Goal: Transaction & Acquisition: Download file/media

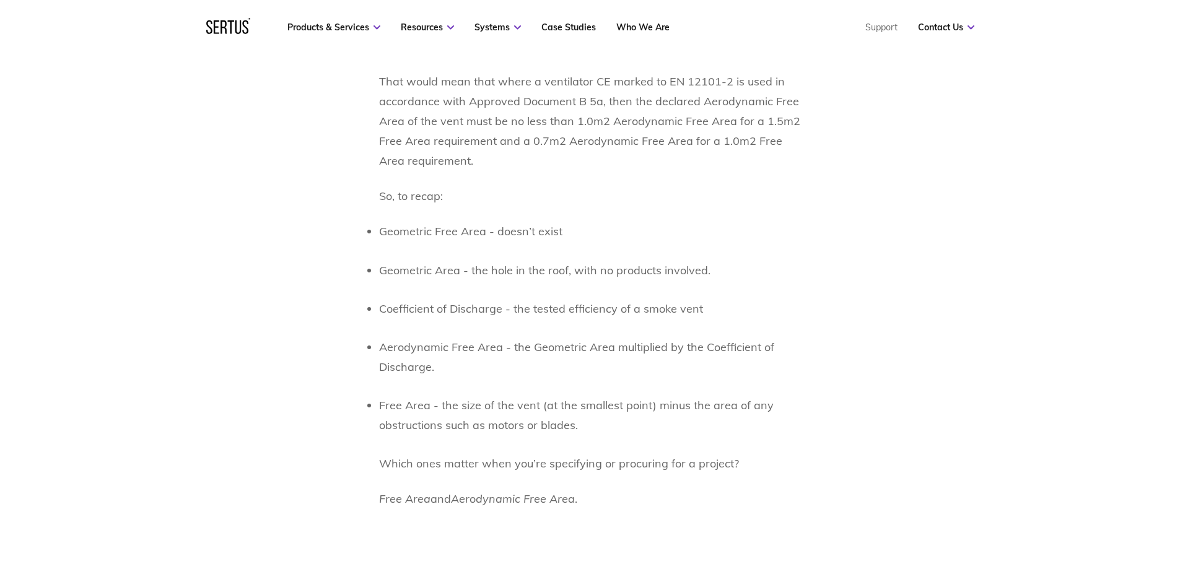
scroll to position [1826, 0]
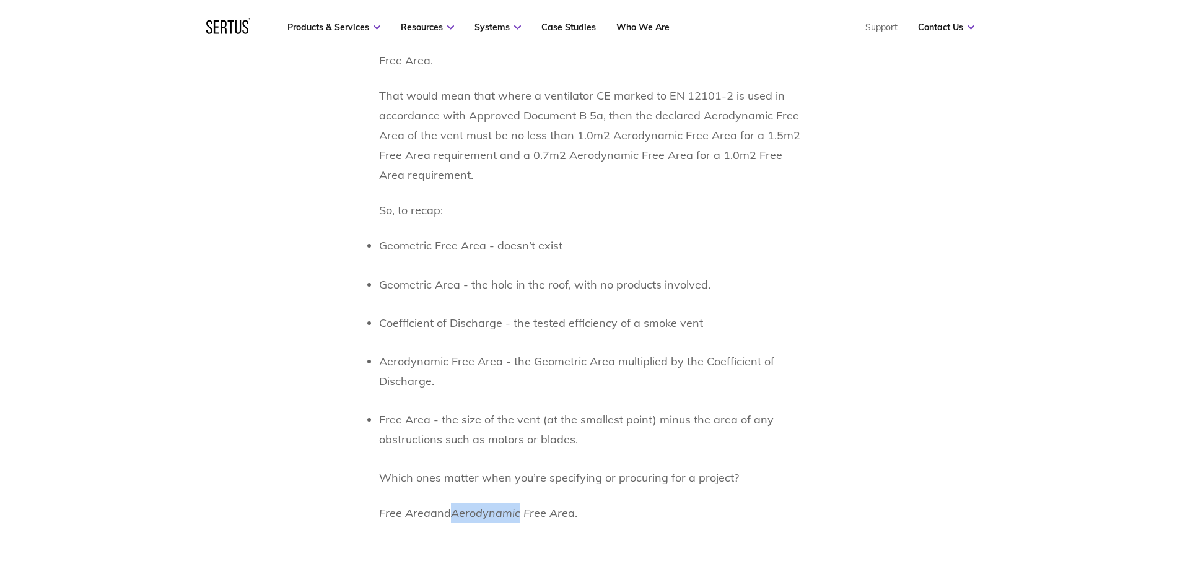
drag, startPoint x: 457, startPoint y: 492, endPoint x: 524, endPoint y: 493, distance: 66.3
click at [524, 506] on icon "Aerodynamic Free Area" at bounding box center [513, 513] width 124 height 14
click at [533, 506] on icon "Aerodynamic Free Area" at bounding box center [513, 513] width 124 height 14
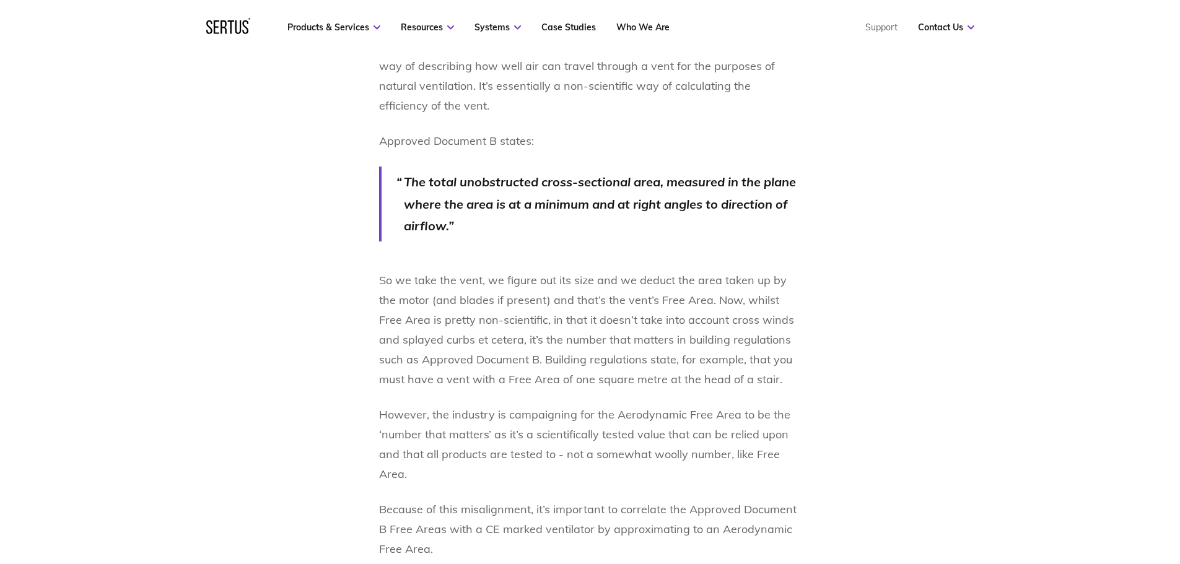
scroll to position [1330, 0]
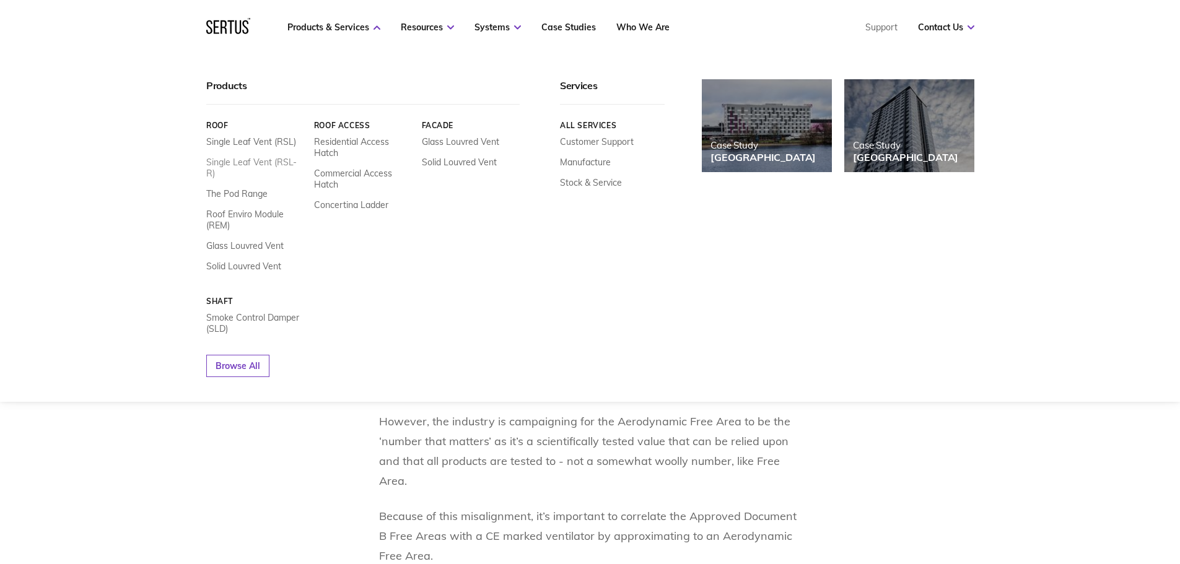
click at [296, 160] on link "Single Leaf Vent (RSL-R)" at bounding box center [255, 168] width 99 height 22
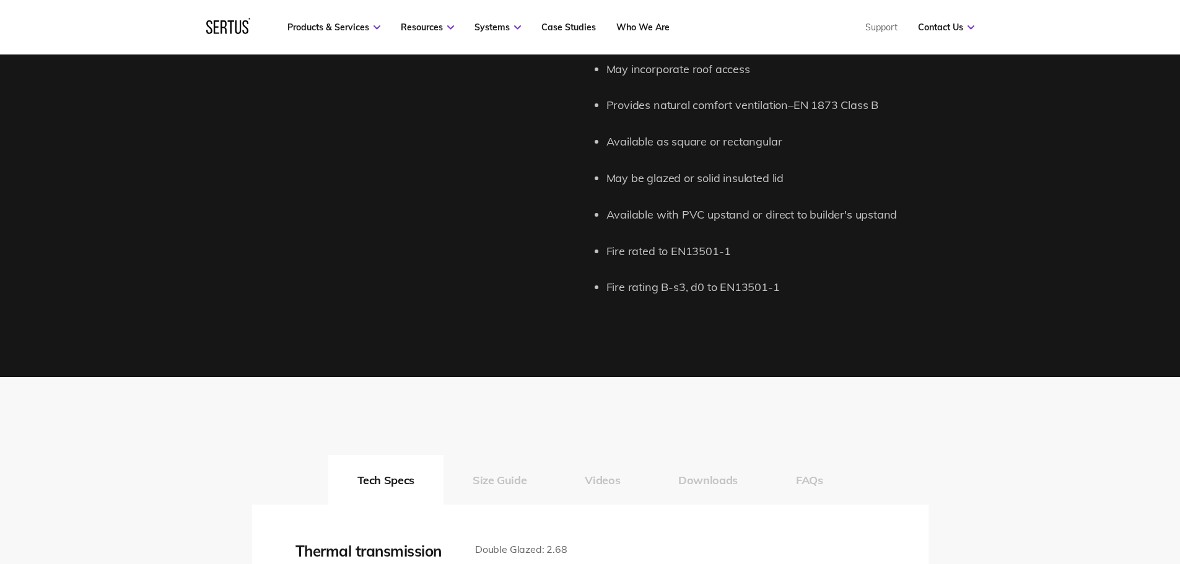
scroll to position [1652, 0]
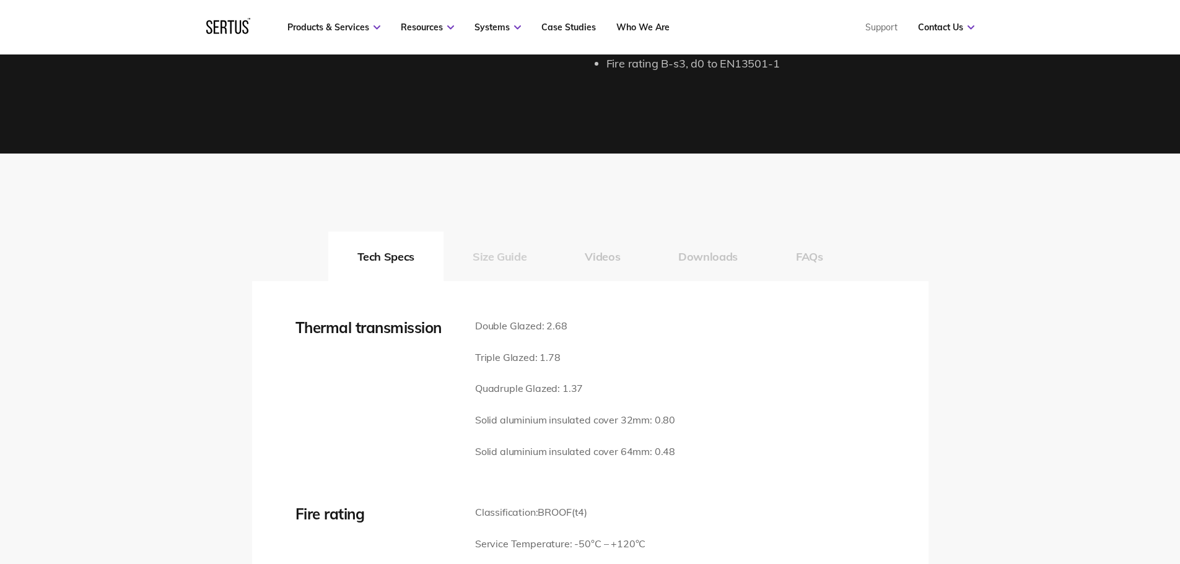
click at [506, 258] on button "Size Guide" at bounding box center [500, 257] width 112 height 50
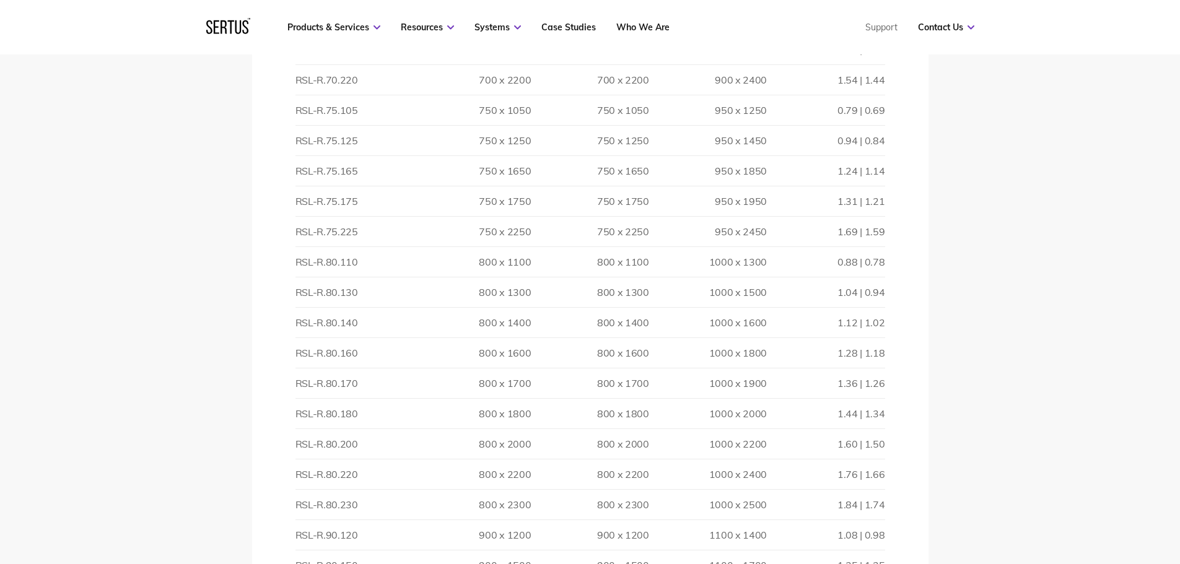
scroll to position [2354, 0]
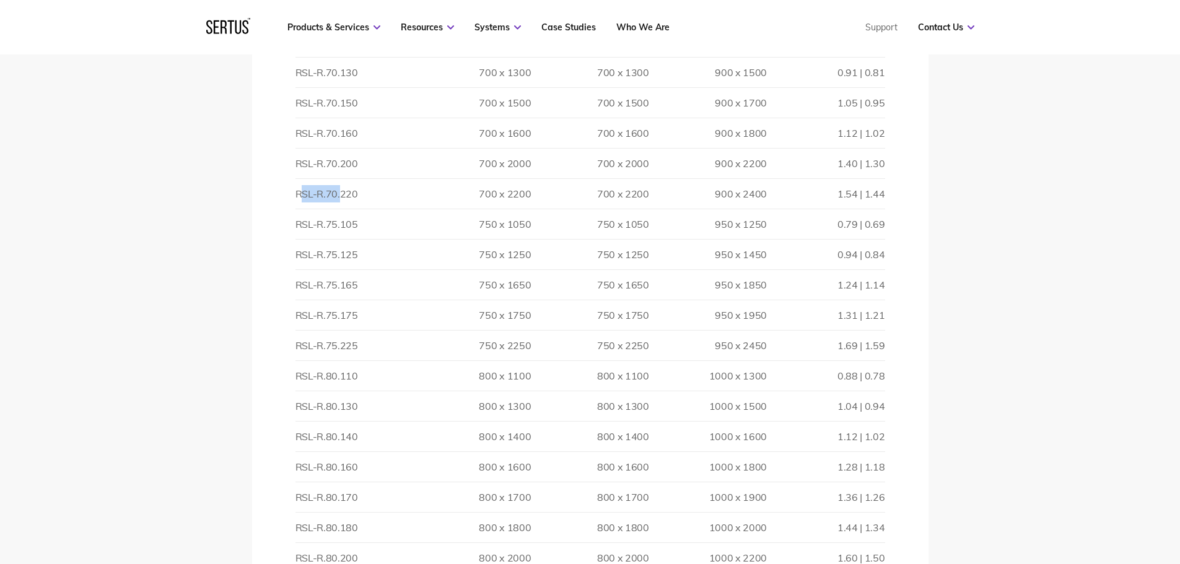
drag, startPoint x: 305, startPoint y: 195, endPoint x: 373, endPoint y: 190, distance: 68.3
click at [370, 191] on td "RSL-R.70.220" at bounding box center [355, 194] width 118 height 30
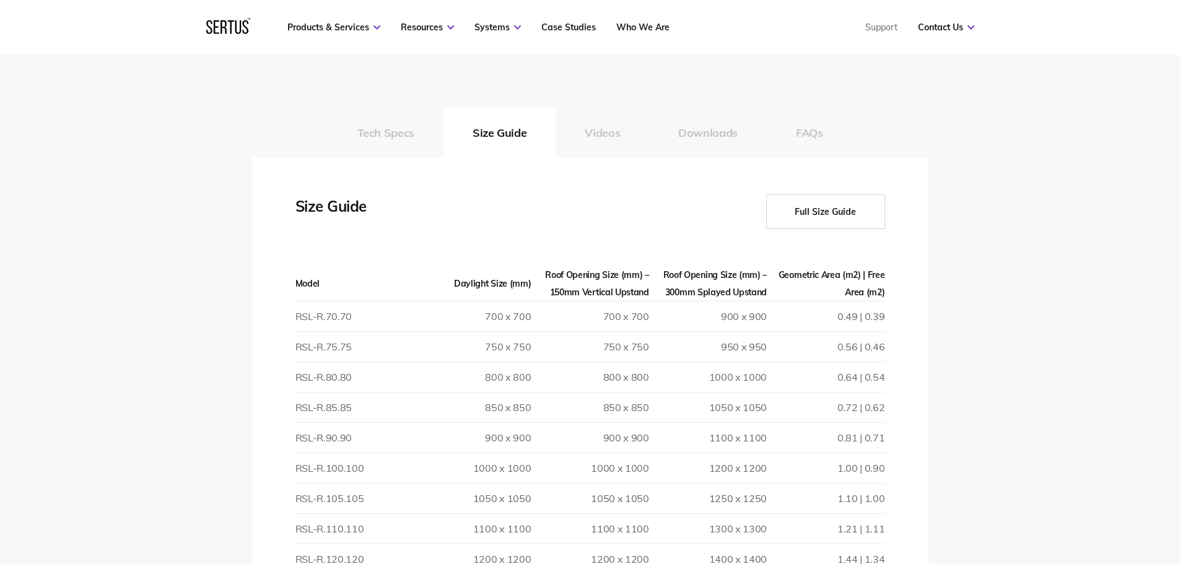
scroll to position [1735, 0]
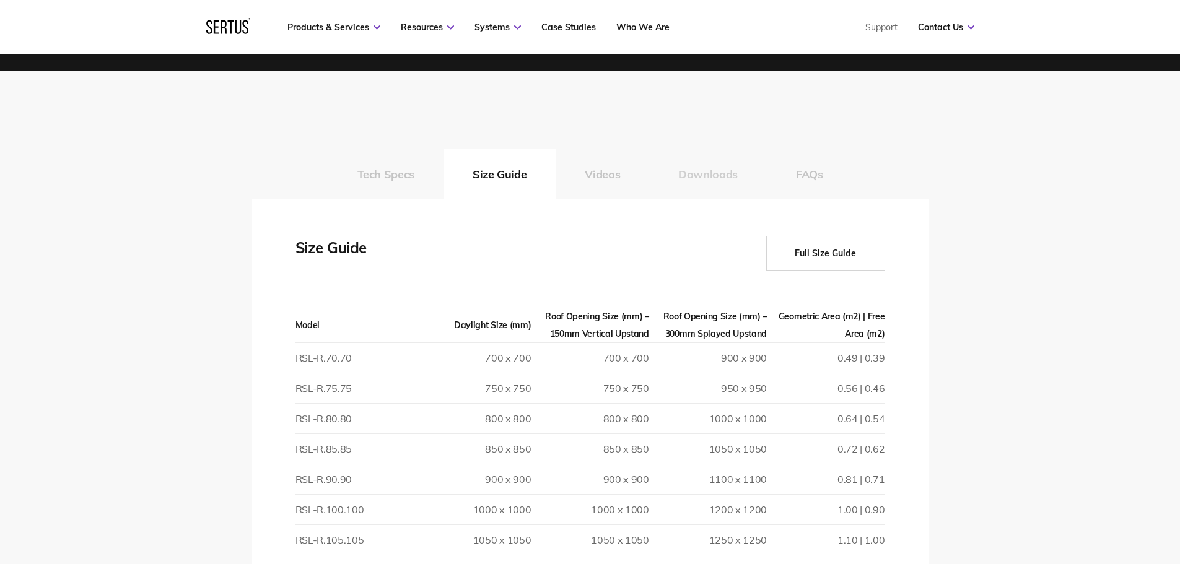
click at [684, 172] on button "Downloads" at bounding box center [708, 174] width 118 height 50
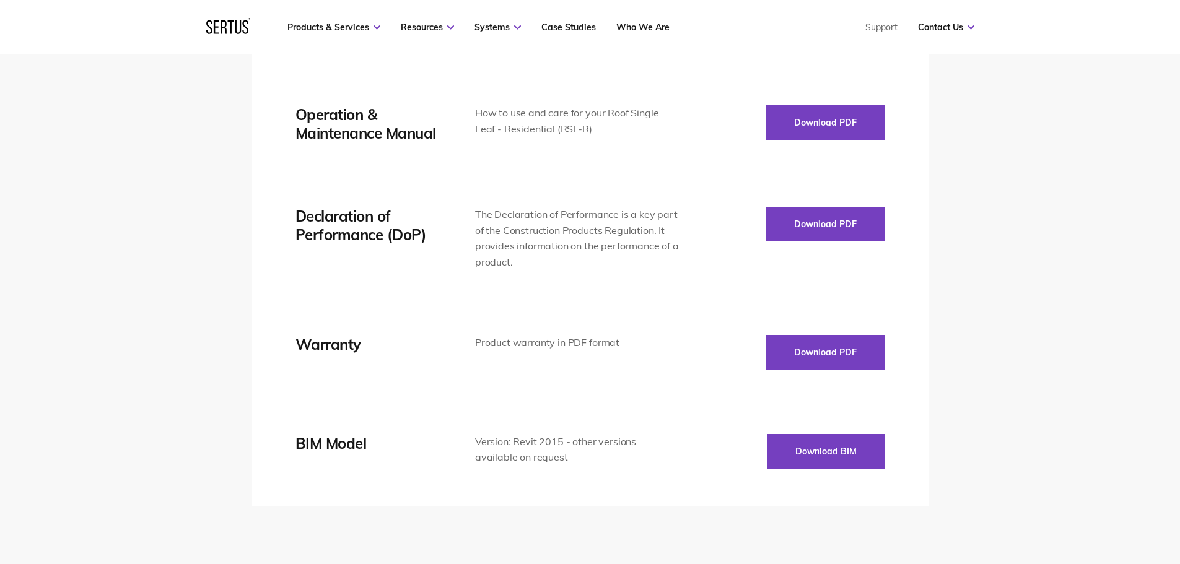
scroll to position [2106, 0]
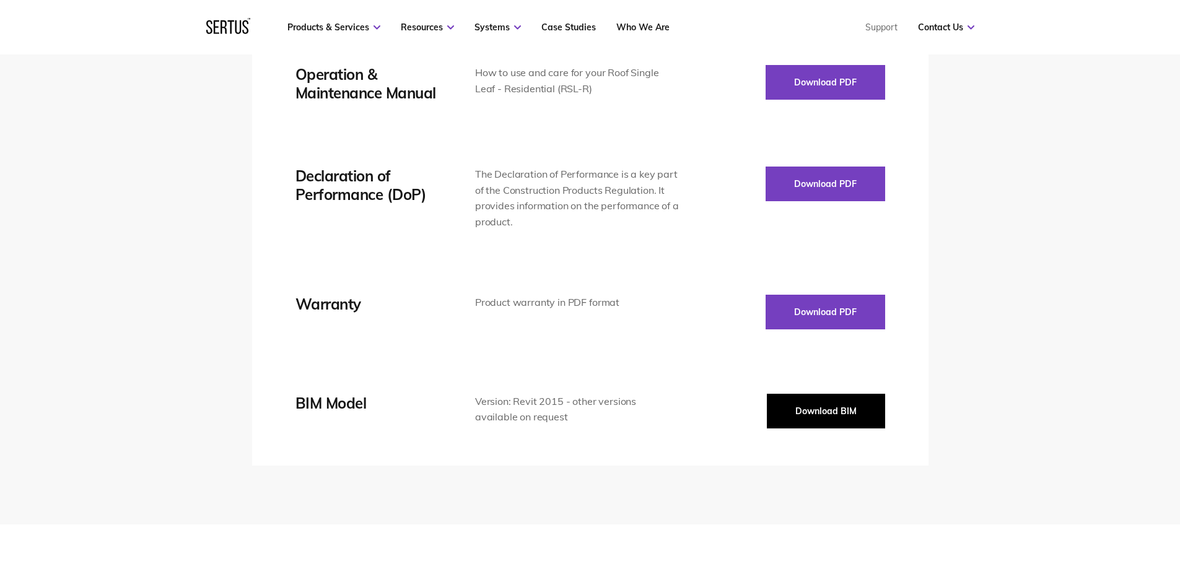
click at [804, 426] on button "Download BIM" at bounding box center [826, 411] width 118 height 35
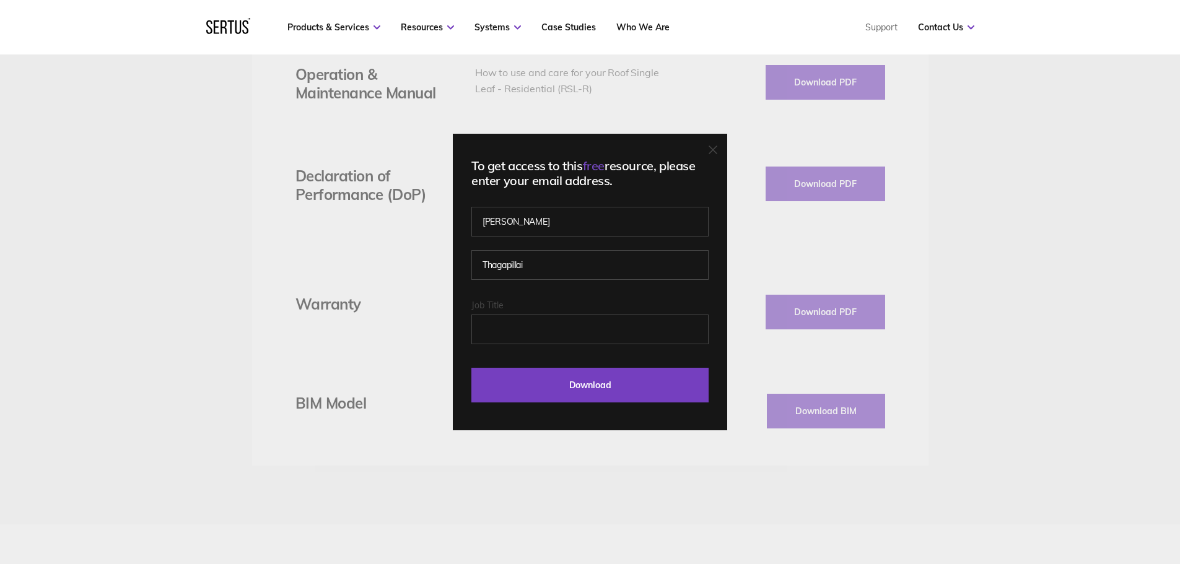
click at [713, 147] on icon at bounding box center [713, 150] width 9 height 9
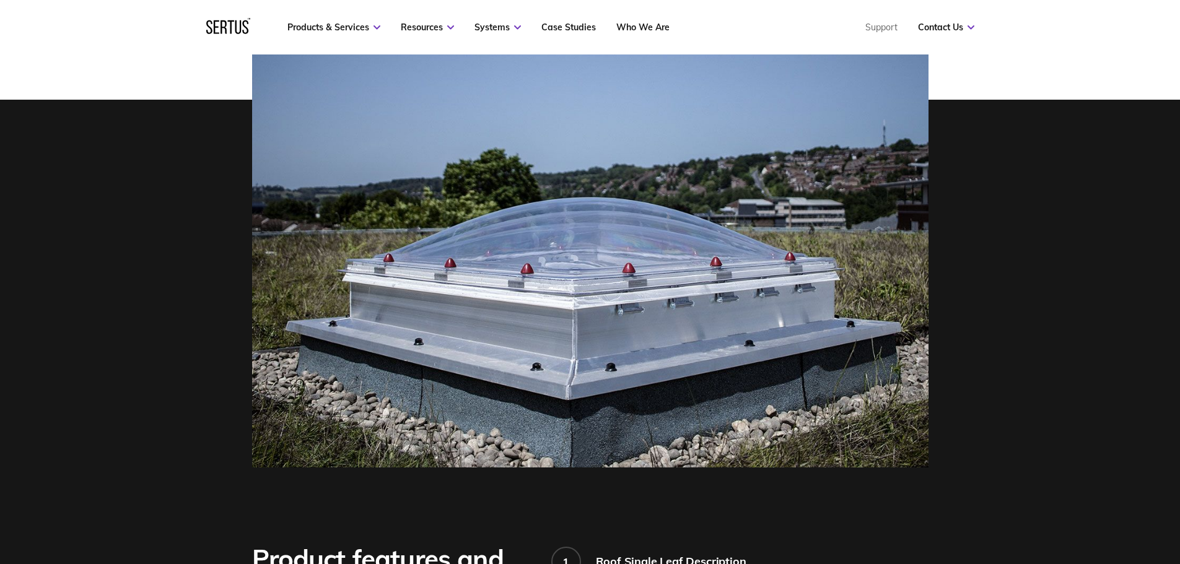
scroll to position [413, 0]
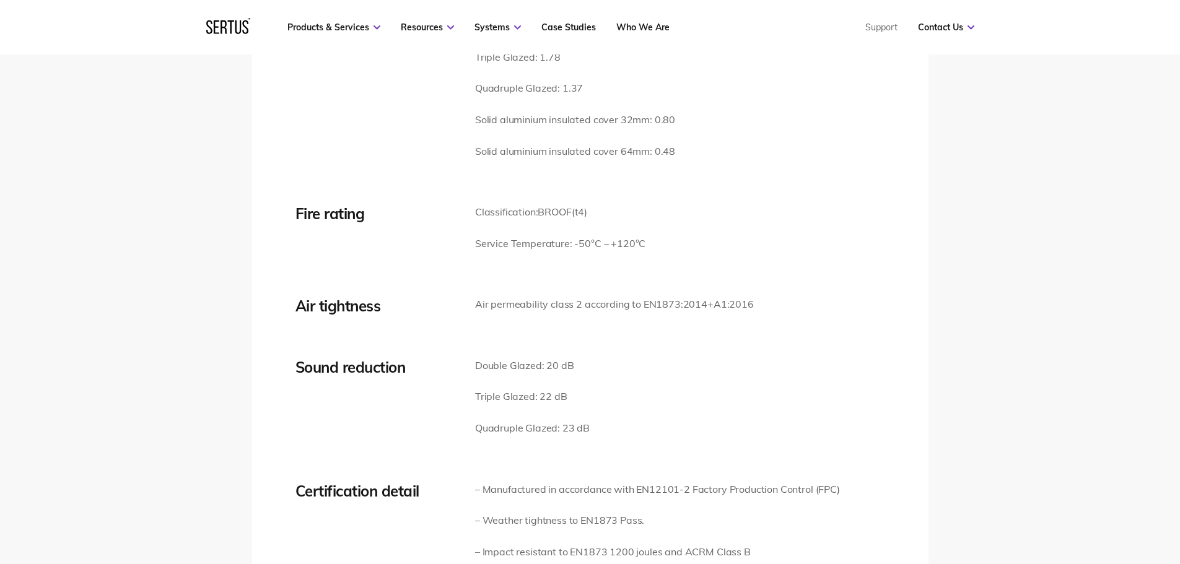
scroll to position [1735, 0]
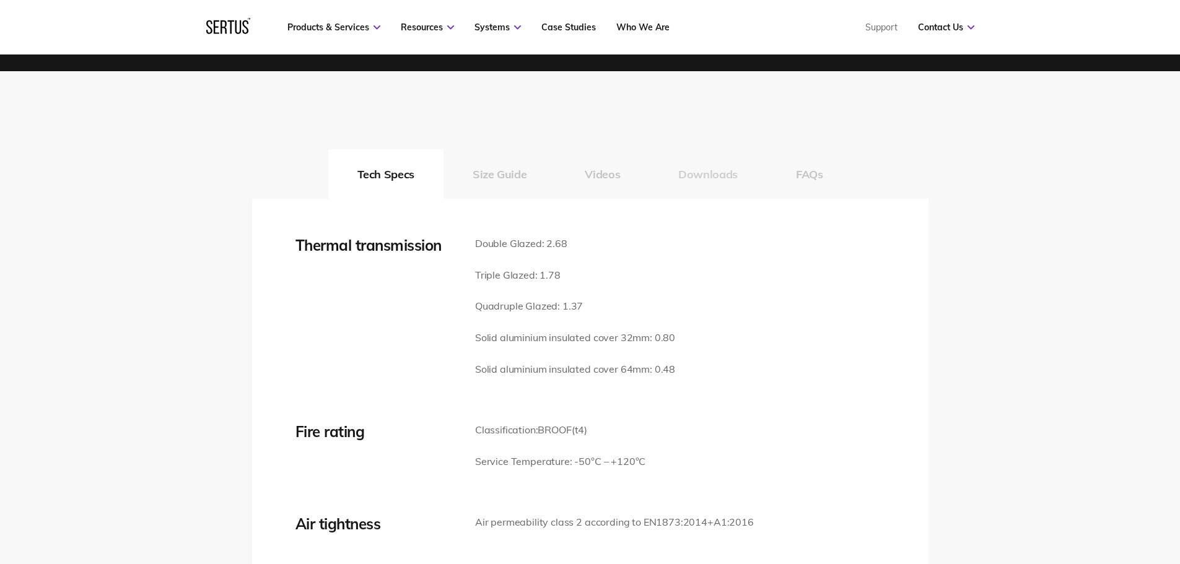
click at [712, 173] on button "Downloads" at bounding box center [708, 174] width 118 height 50
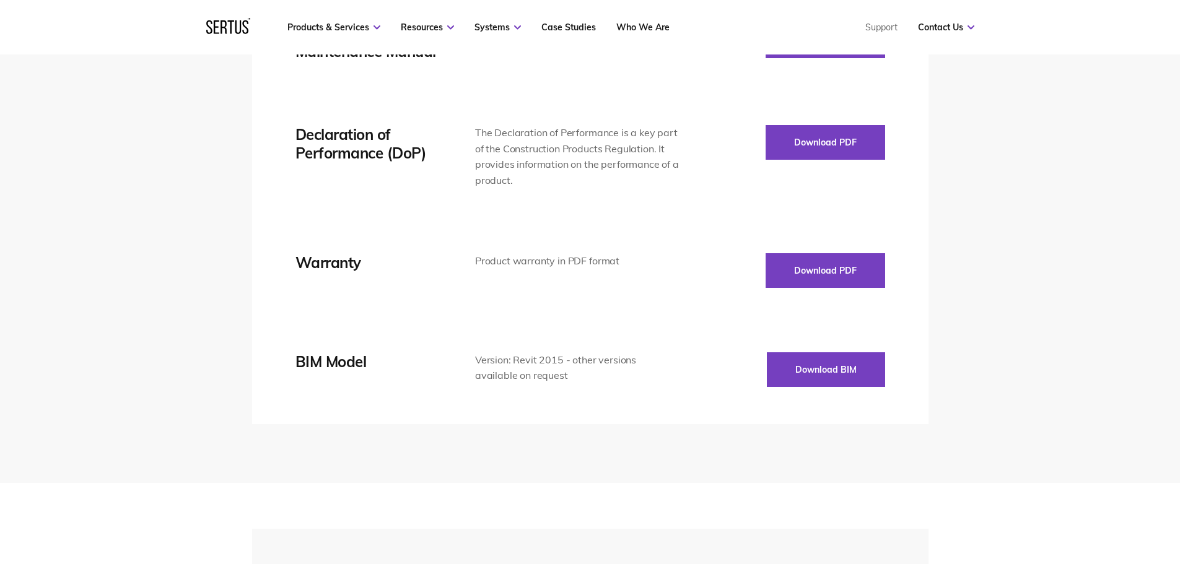
scroll to position [2396, 0]
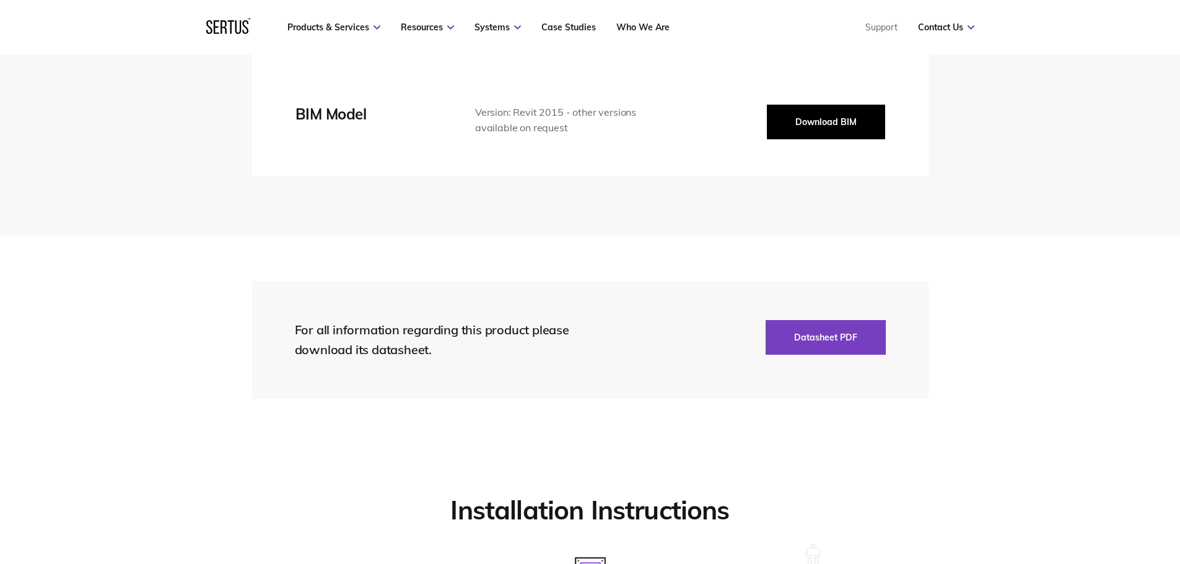
click at [829, 118] on button "Download BIM" at bounding box center [826, 122] width 118 height 35
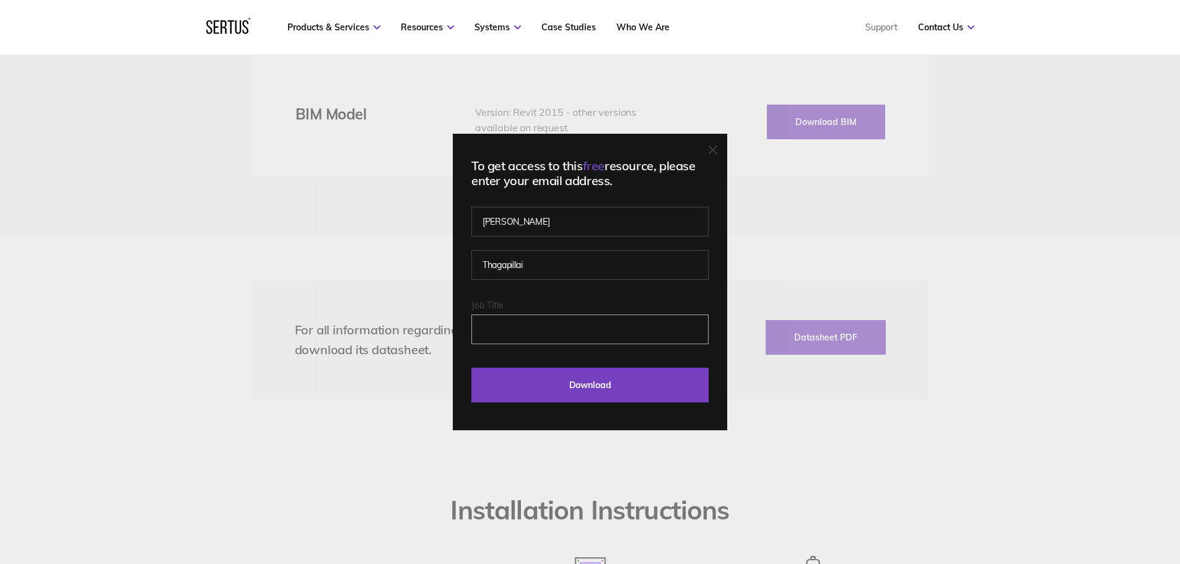
click at [566, 335] on input "Job Title" at bounding box center [589, 330] width 237 height 30
click at [524, 325] on input "Sustainalbility Enginner" at bounding box center [589, 330] width 237 height 30
drag, startPoint x: 582, startPoint y: 380, endPoint x: 584, endPoint y: 336, distance: 44.1
click at [584, 336] on form "Srinivas Sarath Thagapillai Last Download - Product Last Download - Category Jo…" at bounding box center [589, 308] width 237 height 190
click at [563, 327] on input "Sustainability Enginner" at bounding box center [589, 330] width 237 height 30
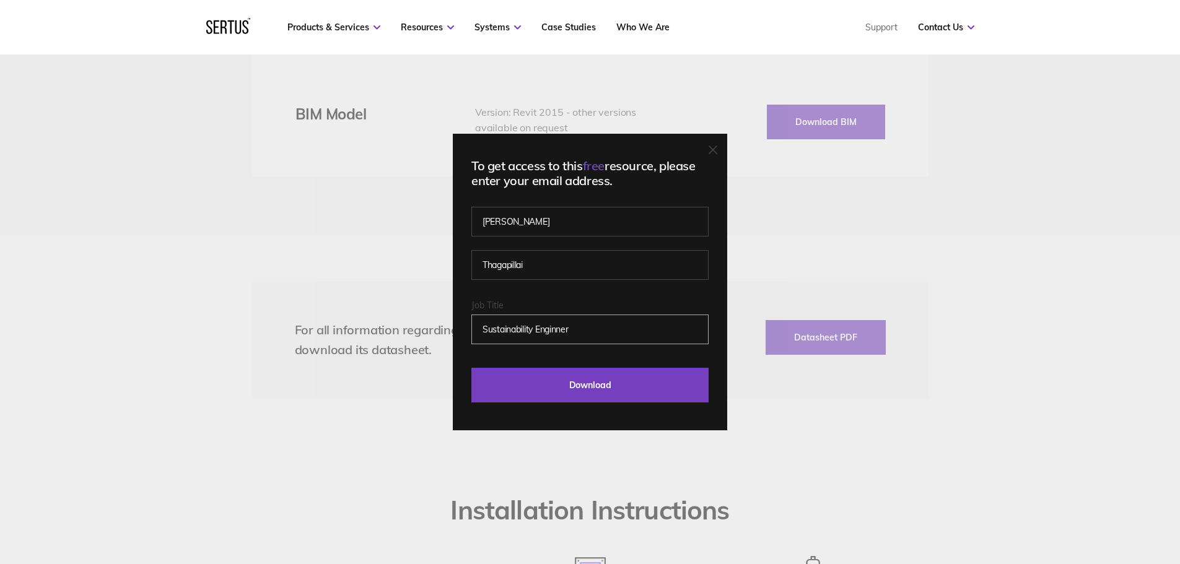
click at [569, 333] on input "Sustainability Enginner" at bounding box center [589, 330] width 237 height 30
type input "Sustainability Engineer"
click at [595, 387] on input "Download" at bounding box center [589, 385] width 237 height 35
